Goal: Find specific page/section: Find specific page/section

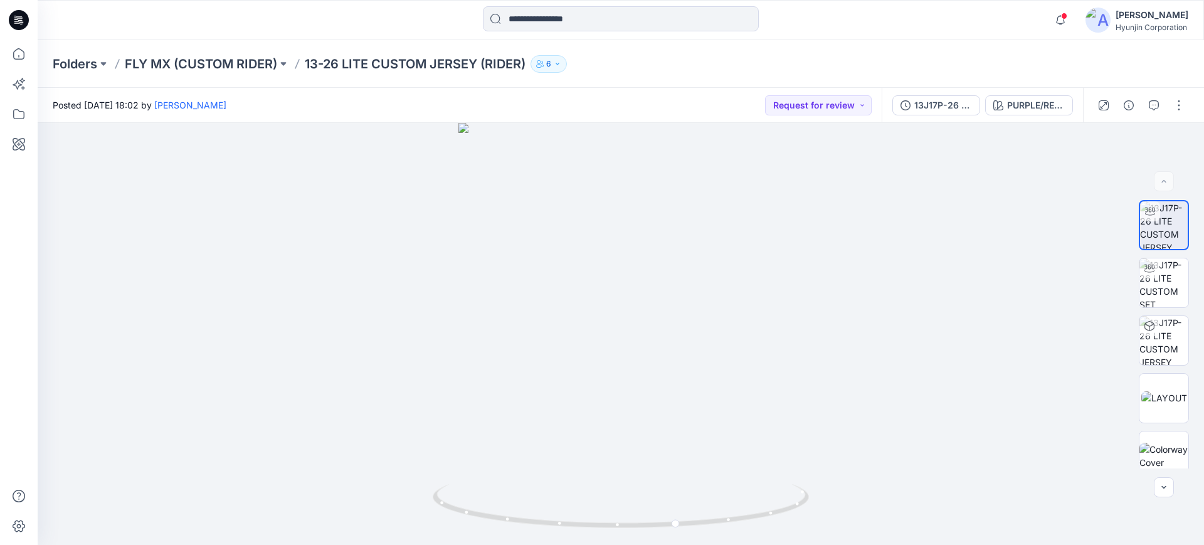
drag, startPoint x: 85, startPoint y: 62, endPoint x: 92, endPoint y: 77, distance: 16.5
click at [85, 63] on p "Folders" at bounding box center [75, 64] width 45 height 18
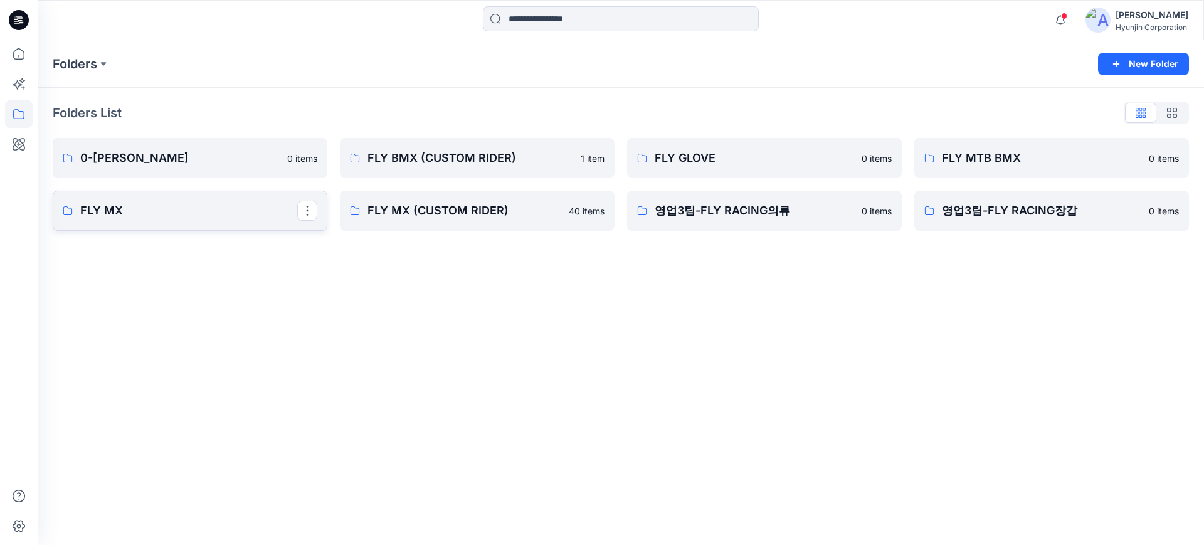
click at [157, 217] on p "FLY MX" at bounding box center [188, 211] width 217 height 18
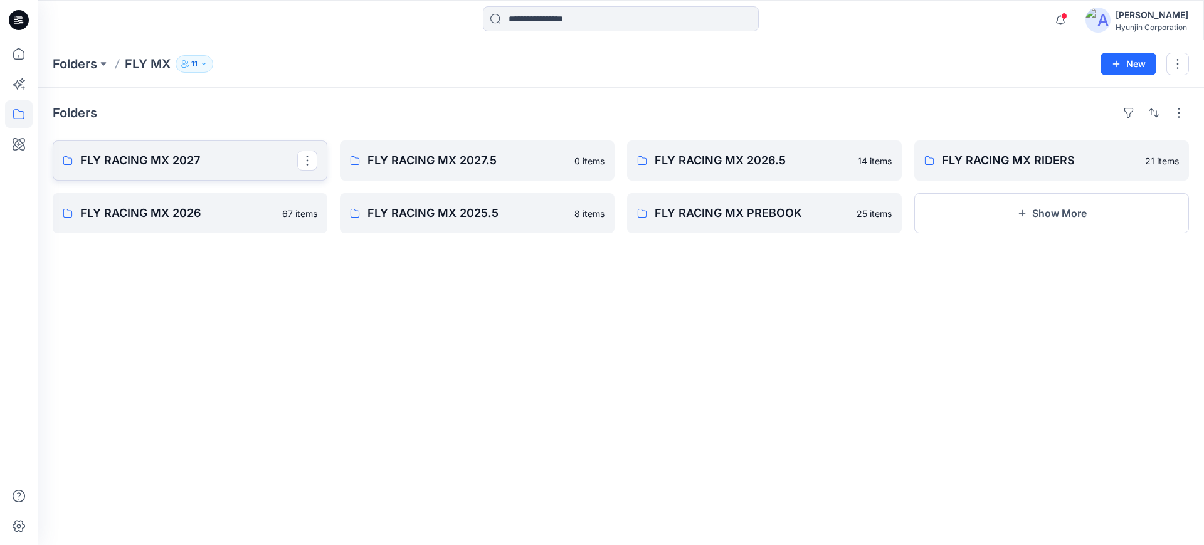
click at [186, 162] on p "FLY RACING MX 2027" at bounding box center [188, 161] width 217 height 18
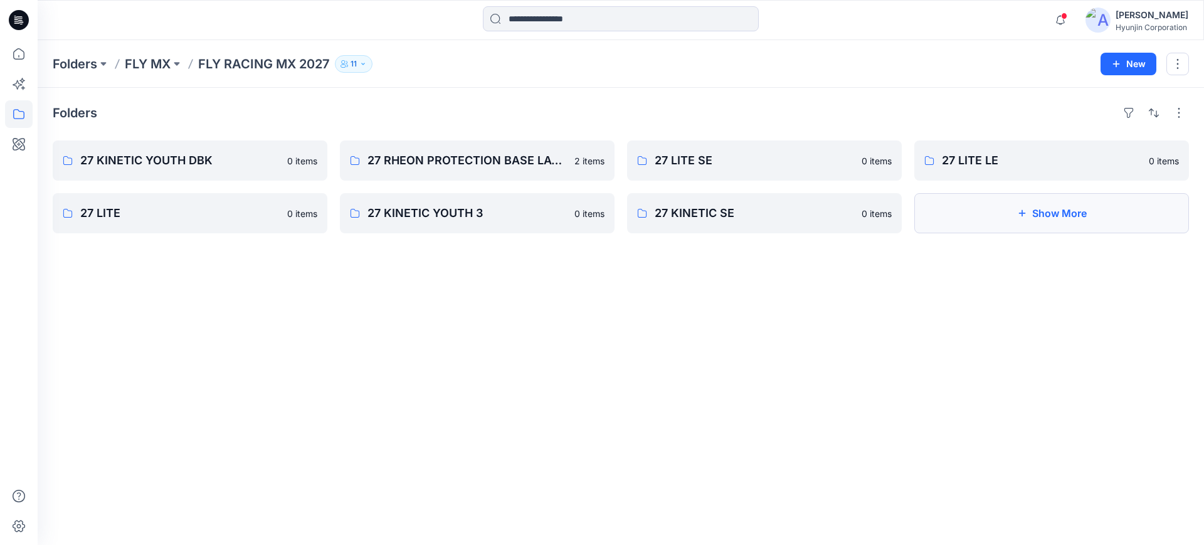
click at [1007, 213] on button "Show More" at bounding box center [1051, 213] width 275 height 40
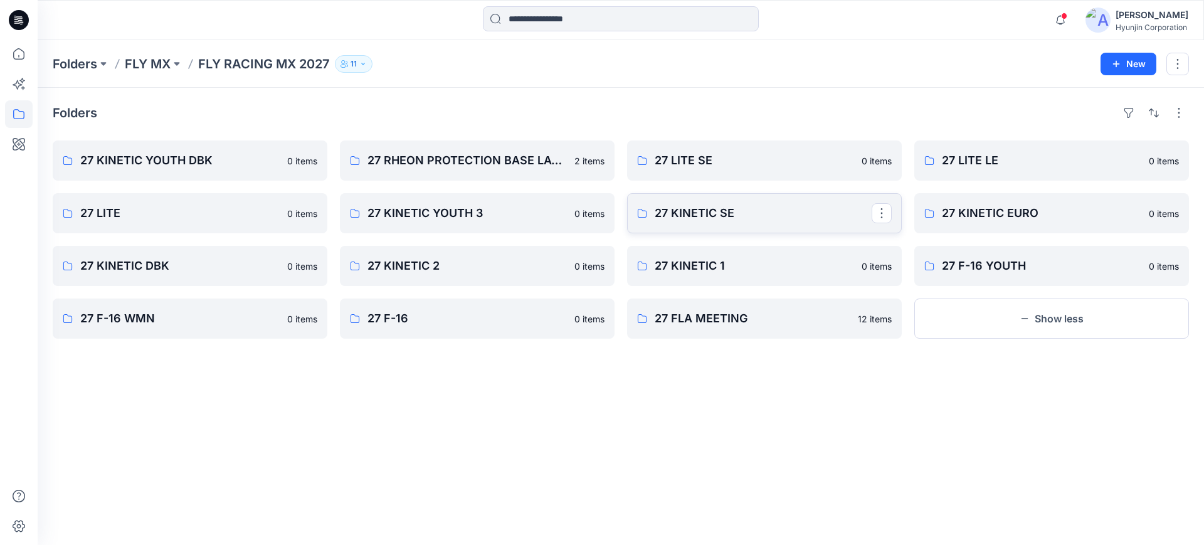
click at [716, 207] on p "27 KINETIC SE" at bounding box center [762, 213] width 217 height 18
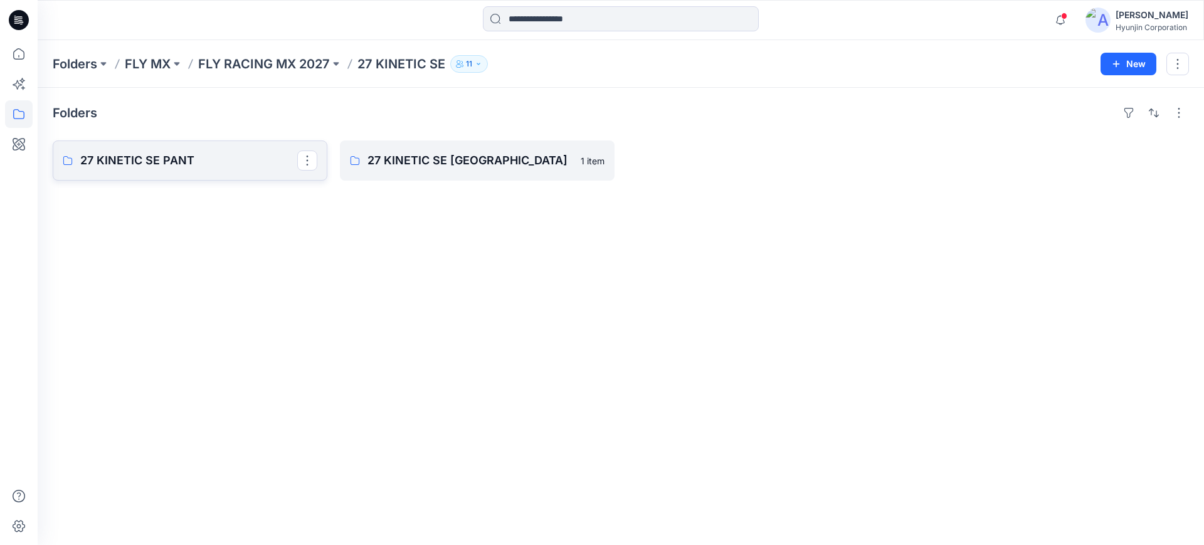
click at [243, 167] on p "27 KINETIC SE PANT" at bounding box center [188, 161] width 217 height 18
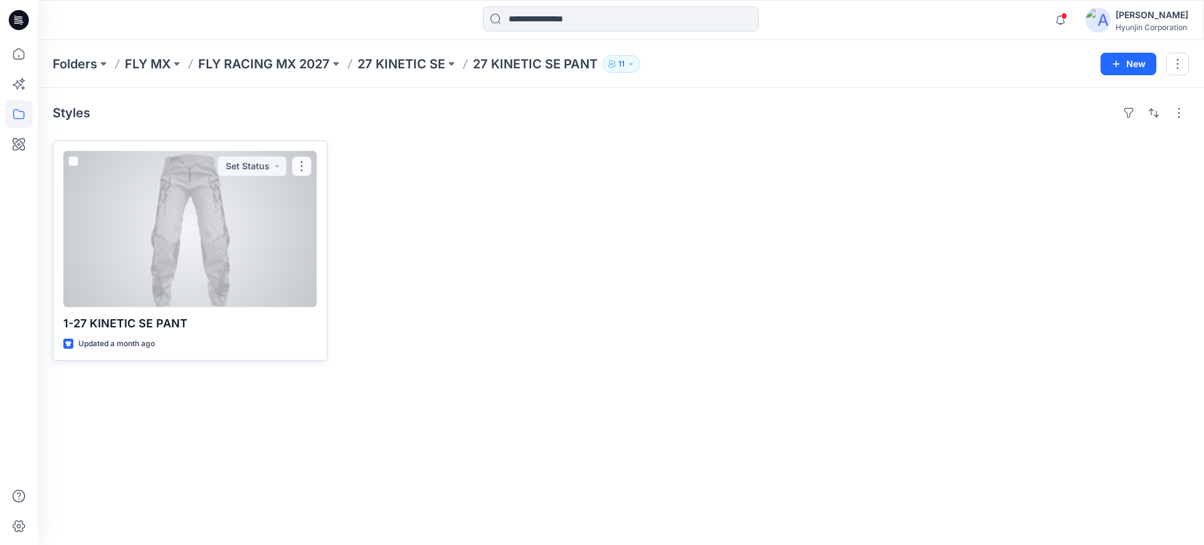
click at [211, 248] on div at bounding box center [189, 229] width 253 height 156
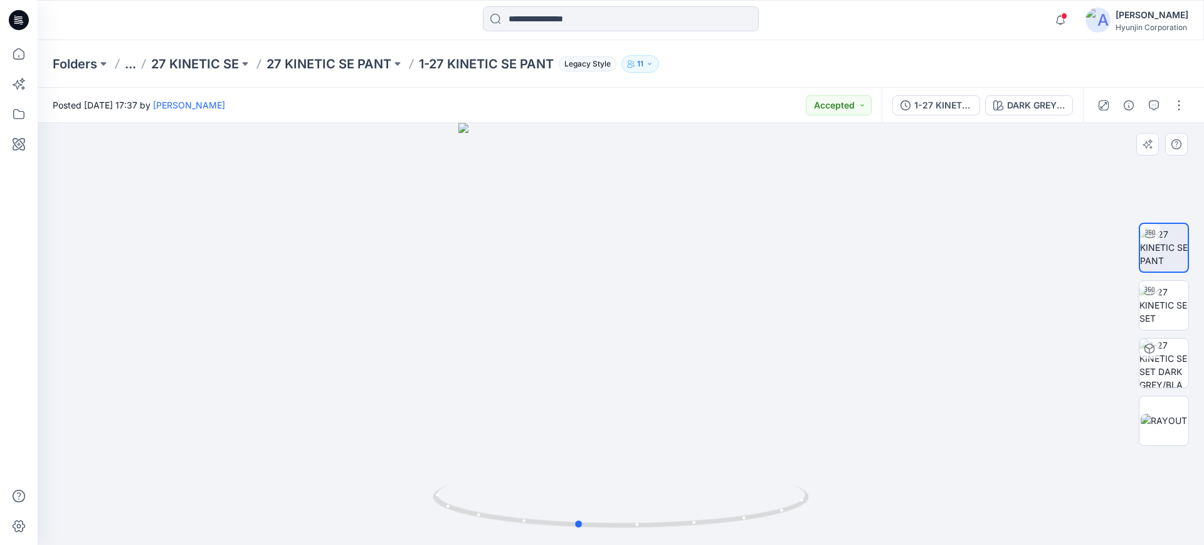
drag, startPoint x: 584, startPoint y: 421, endPoint x: 532, endPoint y: 427, distance: 51.7
click at [518, 426] on div at bounding box center [621, 334] width 1166 height 422
drag, startPoint x: 550, startPoint y: 428, endPoint x: 468, endPoint y: 411, distance: 83.8
click at [468, 411] on div at bounding box center [621, 334] width 1166 height 422
click at [194, 402] on div at bounding box center [621, 334] width 1166 height 422
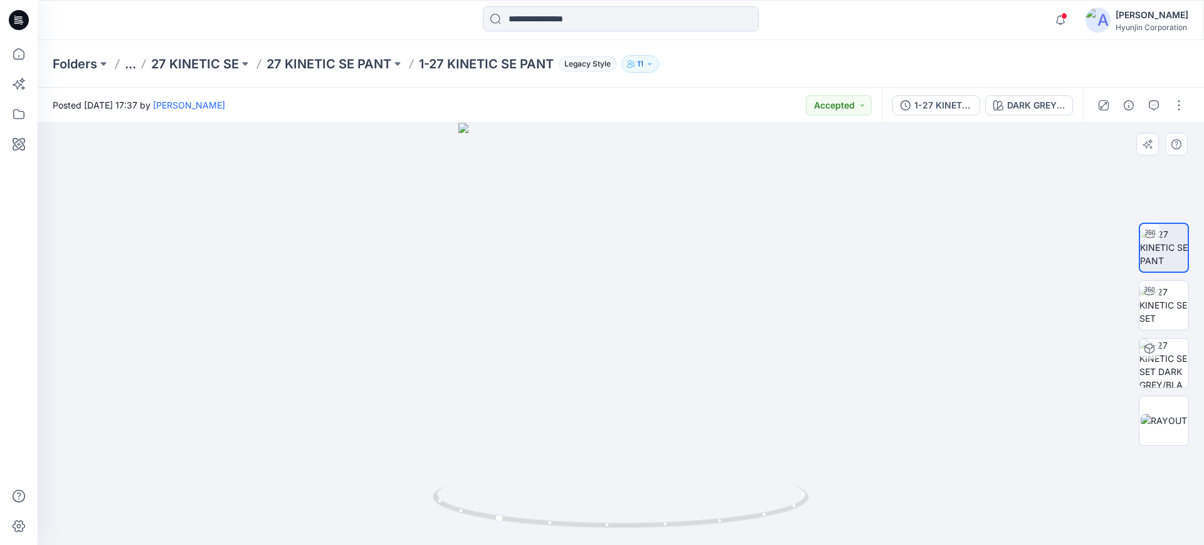
drag, startPoint x: 234, startPoint y: 434, endPoint x: 261, endPoint y: 434, distance: 26.3
click at [249, 434] on div at bounding box center [621, 334] width 1166 height 422
drag, startPoint x: 611, startPoint y: 487, endPoint x: 707, endPoint y: 476, distance: 96.6
click at [707, 476] on div at bounding box center [621, 334] width 1166 height 422
